Goal: Navigation & Orientation: Find specific page/section

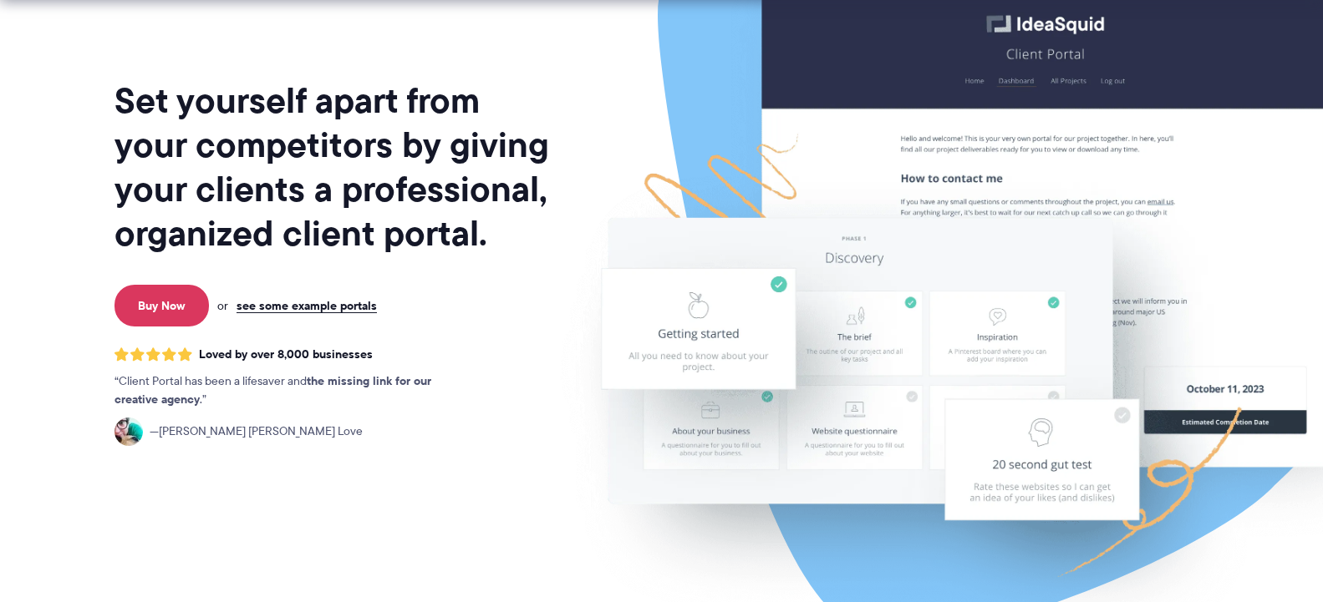
scroll to position [170, 0]
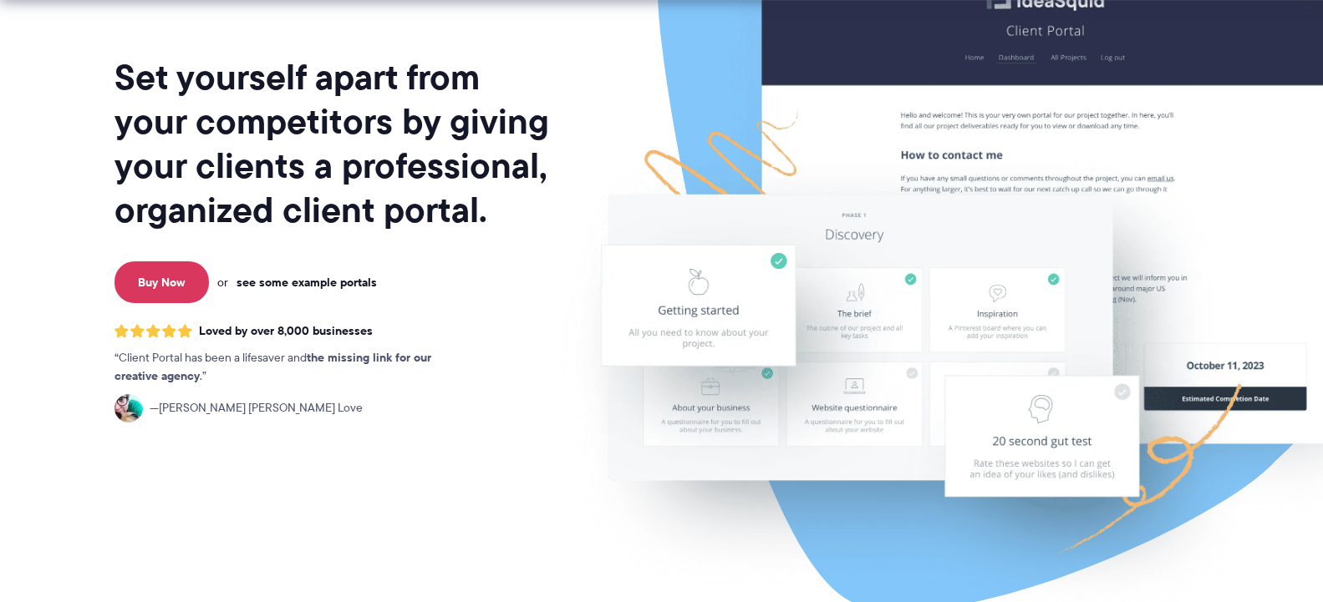
click at [319, 282] on link "see some example portals" at bounding box center [306, 282] width 140 height 15
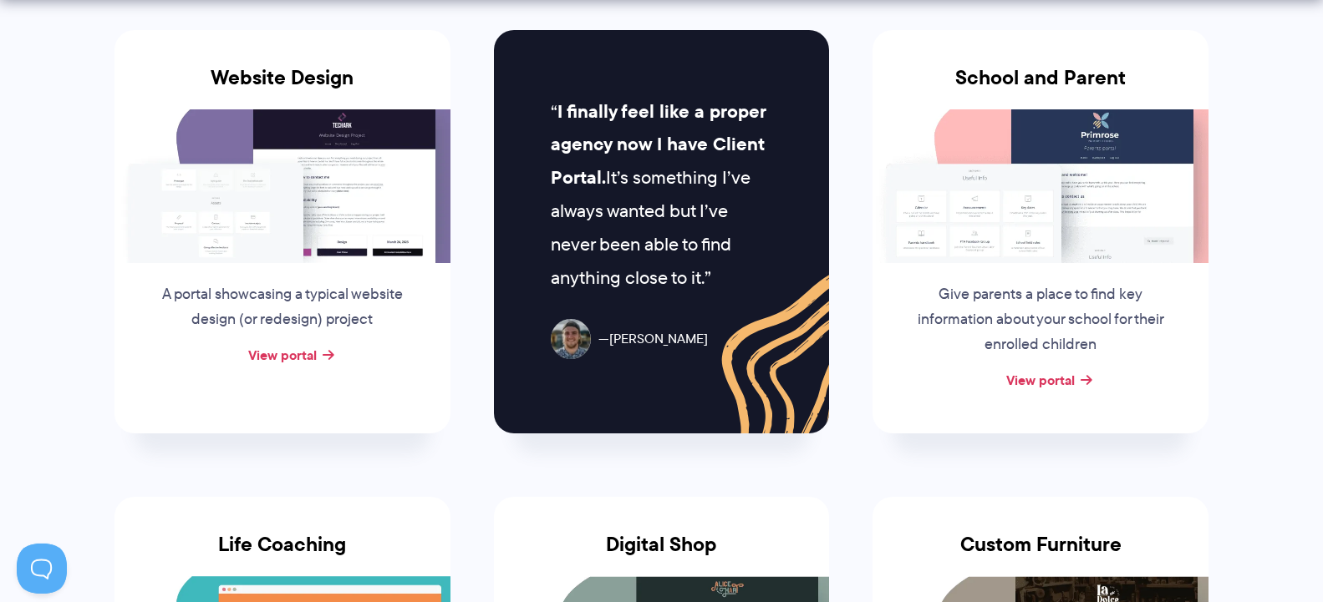
scroll to position [852, 0]
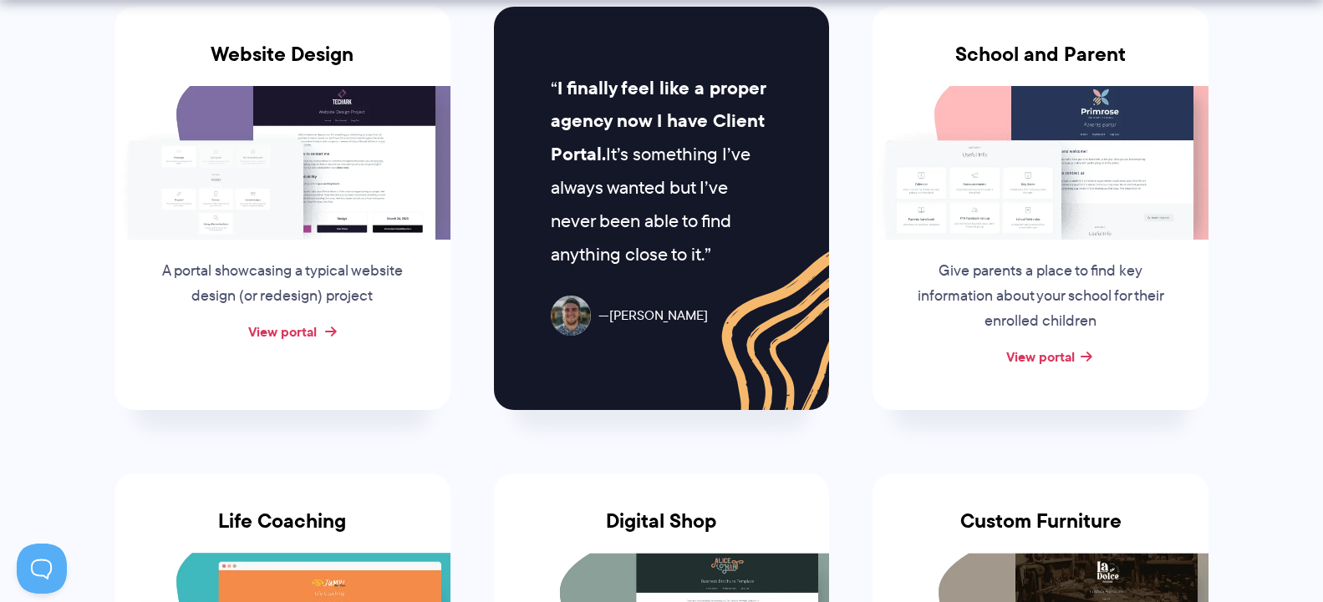
click at [272, 338] on link "View portal" at bounding box center [282, 332] width 69 height 20
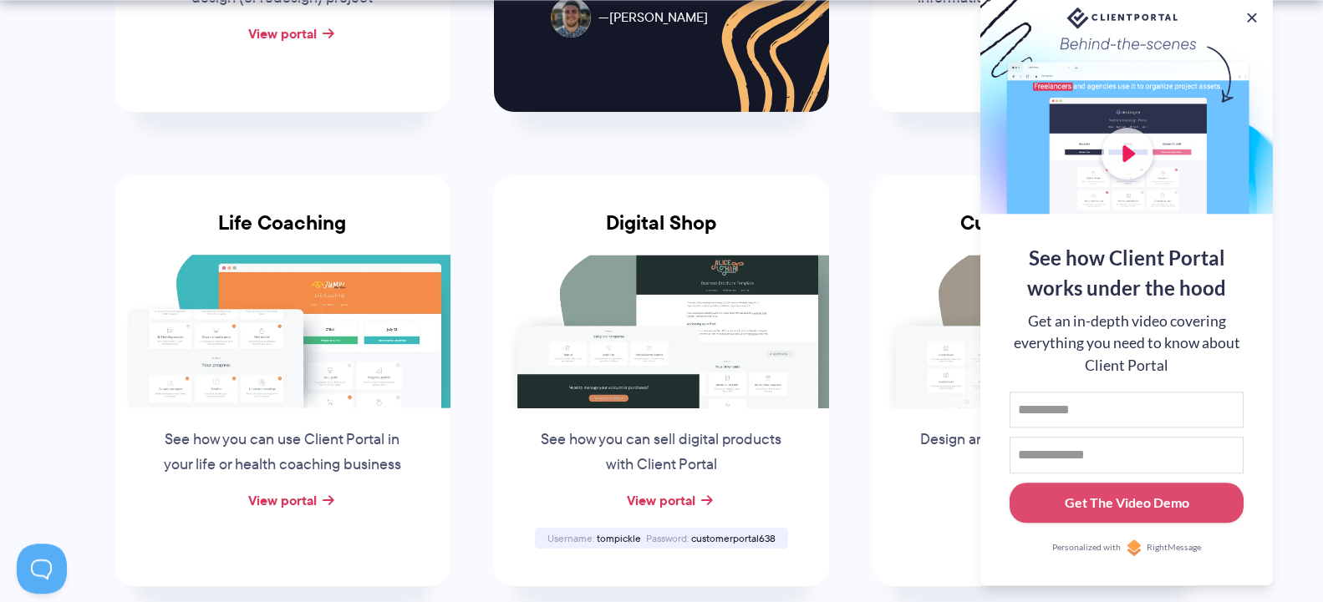
scroll to position [1193, 0]
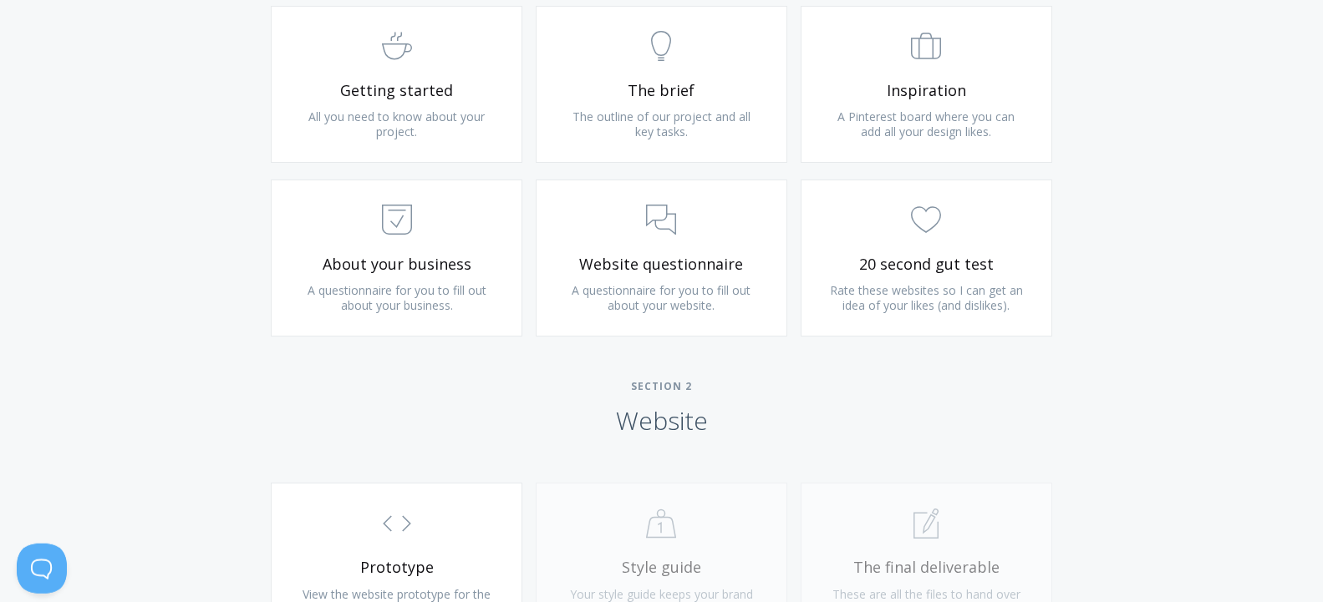
scroll to position [1108, 0]
